Goal: Task Accomplishment & Management: Use online tool/utility

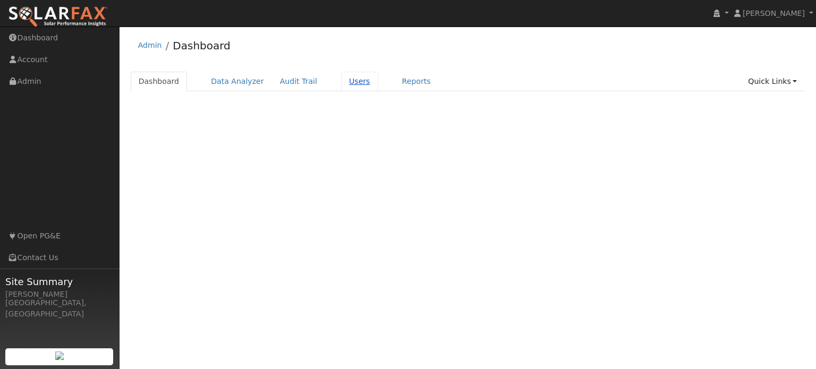
click at [341, 82] on link "Users" at bounding box center [359, 82] width 37 height 20
click at [343, 85] on link "Users" at bounding box center [359, 82] width 37 height 20
click at [416, 176] on div "Terms Of Service Close Login as User Admin Dashboard Dashboard Data Analyzer Au…" at bounding box center [468, 198] width 696 height 343
drag, startPoint x: 256, startPoint y: 167, endPoint x: 223, endPoint y: 143, distance: 41.4
click at [223, 143] on div "Terms Of Service Close Login as User Admin Dashboard Dashboard Data Analyzer Au…" at bounding box center [468, 198] width 696 height 343
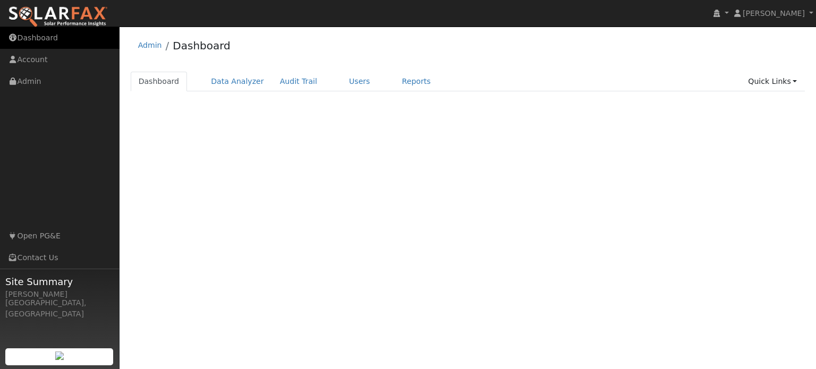
click at [36, 37] on link "Dashboard" at bounding box center [60, 38] width 120 height 22
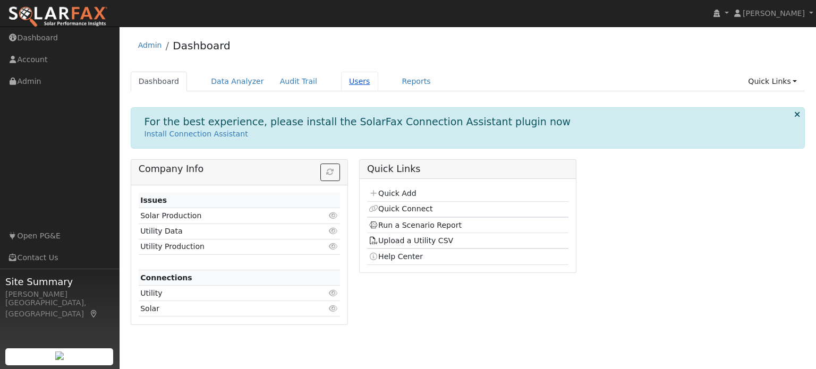
click at [346, 83] on link "Users" at bounding box center [359, 82] width 37 height 20
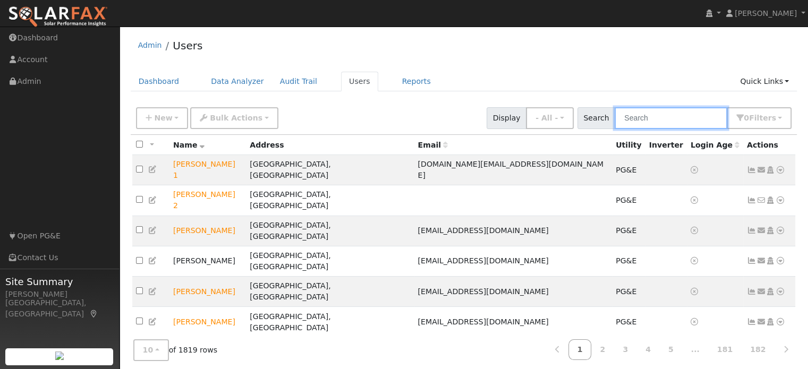
click at [635, 120] on input "text" at bounding box center [671, 118] width 113 height 22
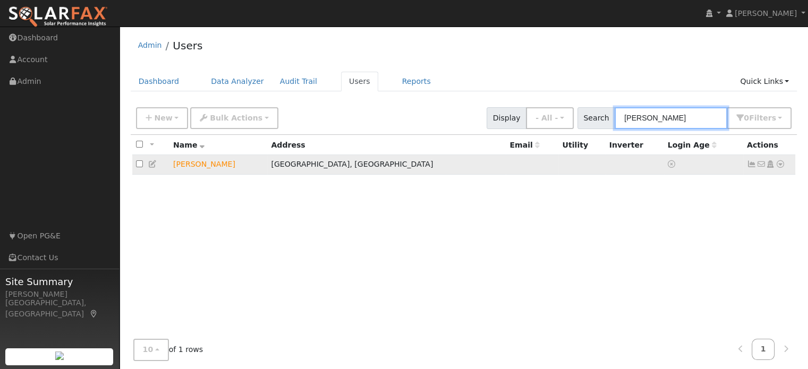
type input "huston"
click at [780, 167] on icon at bounding box center [781, 163] width 10 height 7
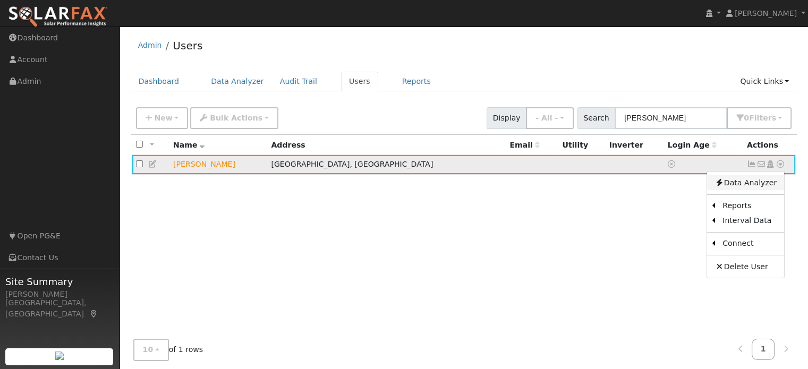
click at [739, 185] on link "Data Analyzer" at bounding box center [745, 182] width 77 height 15
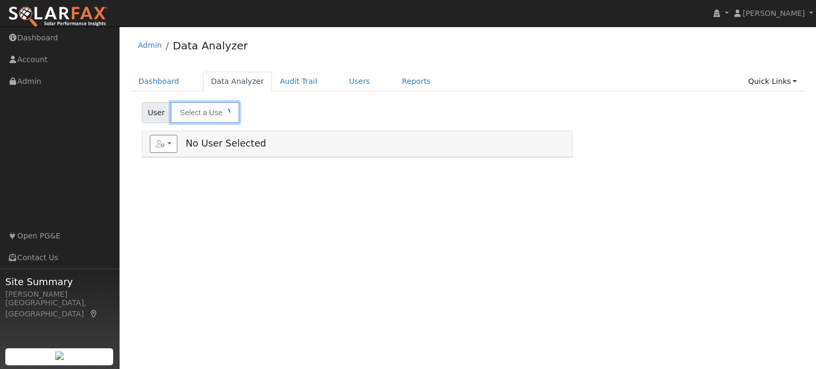
type input "[PERSON_NAME]"
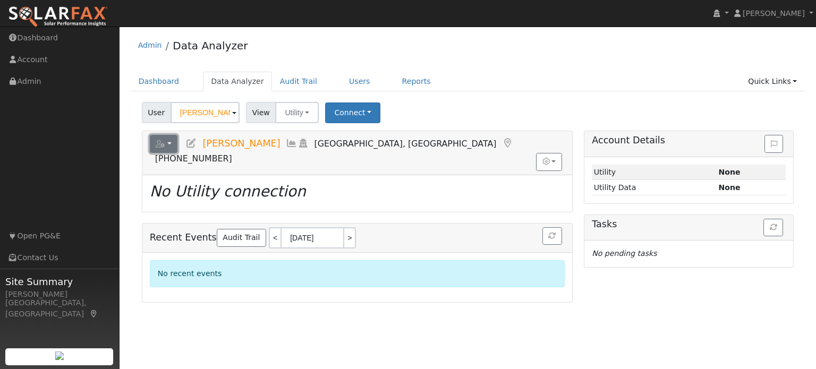
click at [163, 141] on icon "button" at bounding box center [161, 143] width 10 height 7
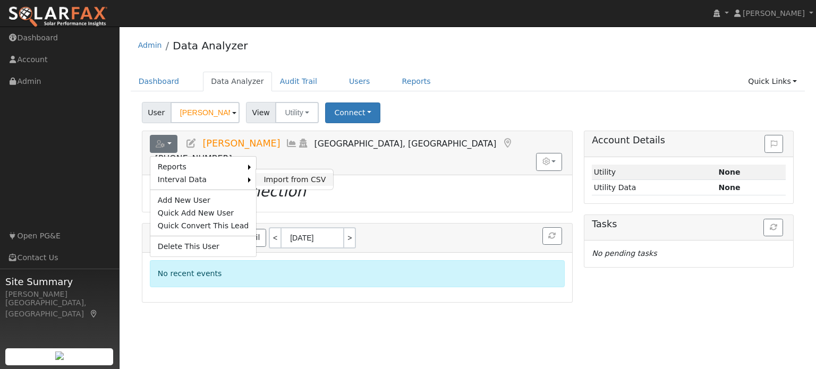
click at [282, 177] on link "Import from CSV" at bounding box center [294, 179] width 77 height 13
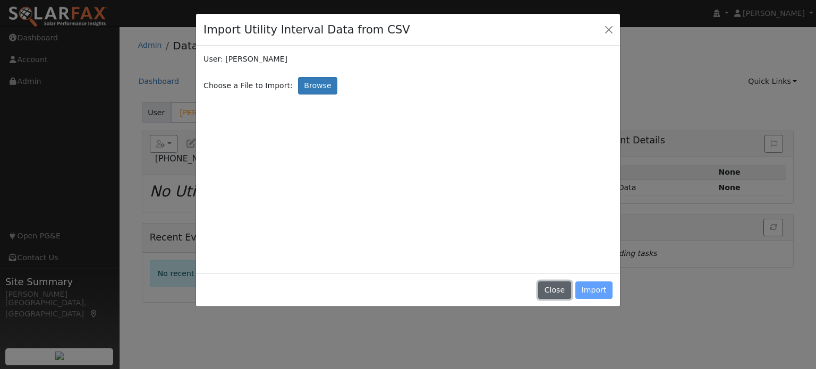
click at [555, 291] on button "Close" at bounding box center [554, 291] width 32 height 18
